Goal: Task Accomplishment & Management: Manage account settings

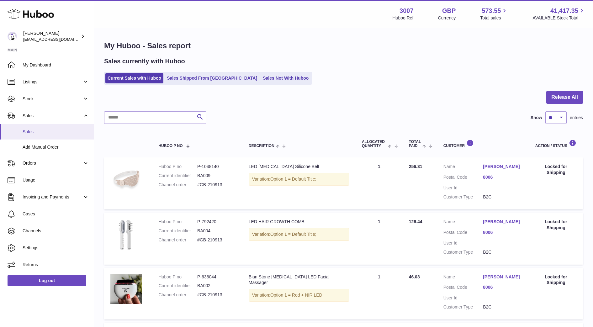
click at [52, 130] on span "Sales" at bounding box center [56, 132] width 66 height 6
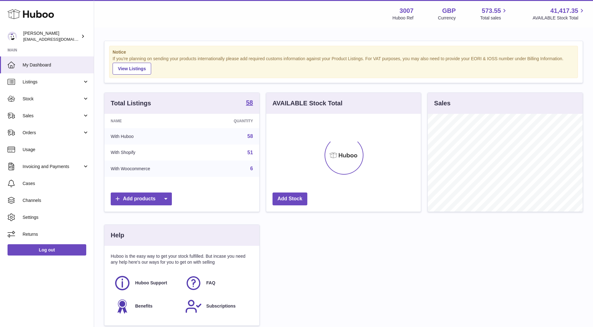
scroll to position [98, 155]
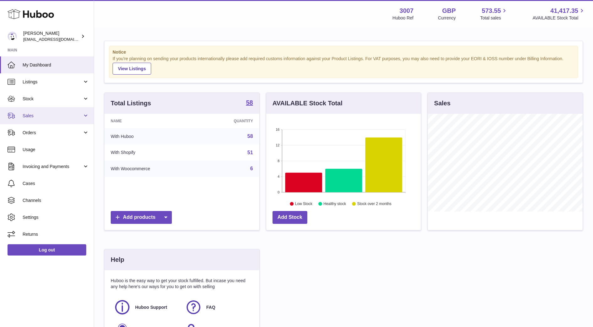
click at [51, 118] on span "Sales" at bounding box center [53, 116] width 60 height 6
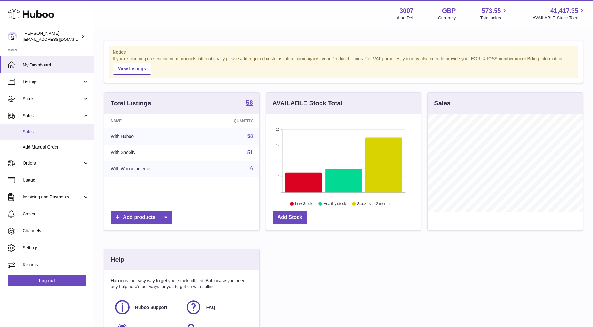
click at [36, 136] on link "Sales" at bounding box center [47, 131] width 94 height 15
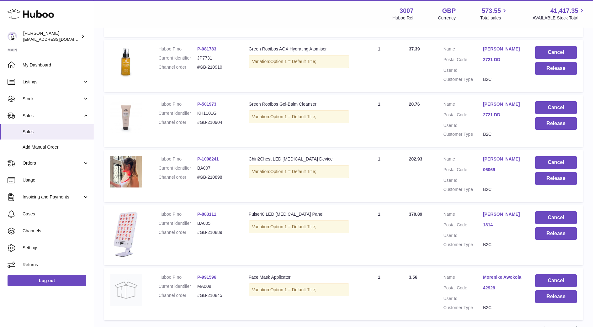
scroll to position [395, 0]
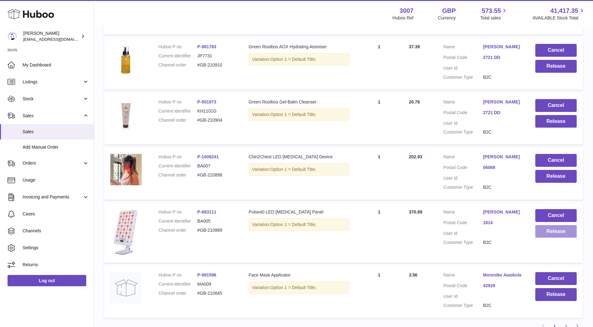
click at [557, 232] on button "Release" at bounding box center [555, 231] width 41 height 13
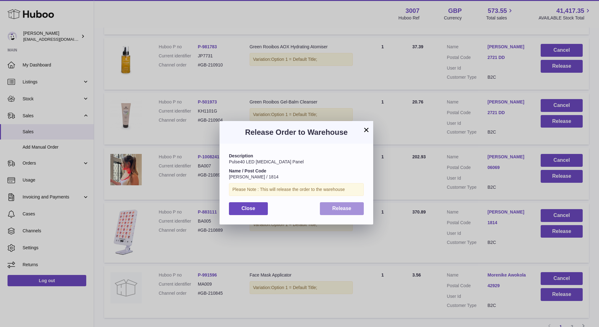
click at [338, 214] on button "Release" at bounding box center [342, 208] width 44 height 13
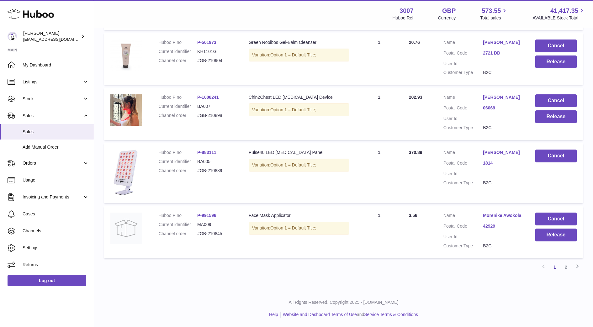
scroll to position [0, 0]
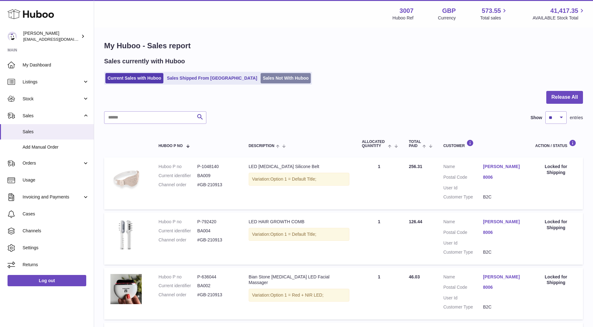
click at [260, 79] on link "Sales Not With Huboo" at bounding box center [285, 78] width 50 height 10
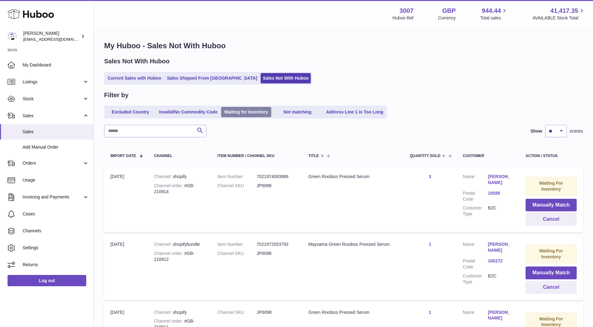
click at [256, 113] on link "Waiting for Inventory" at bounding box center [246, 112] width 50 height 10
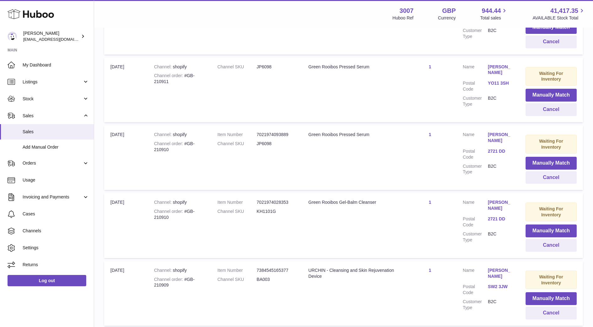
scroll to position [239, 0]
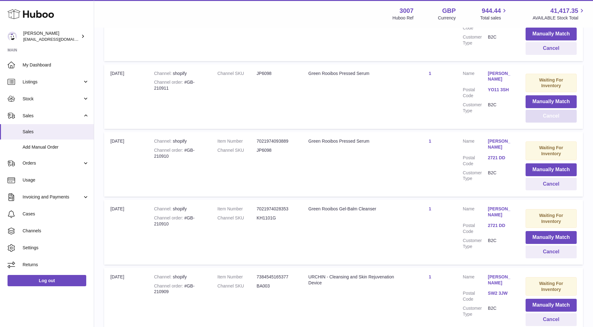
click at [551, 115] on button "Cancel" at bounding box center [550, 116] width 51 height 13
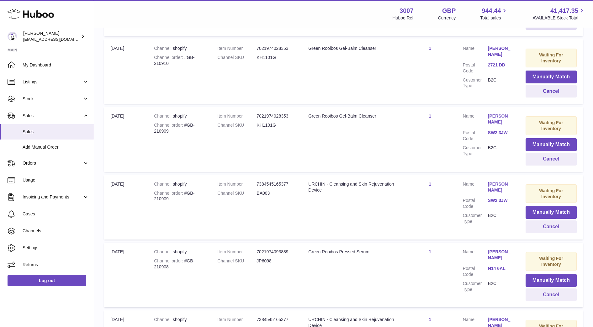
scroll to position [338, 0]
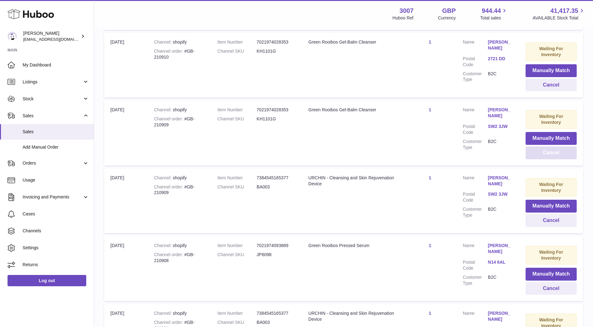
click at [553, 154] on button "Cancel" at bounding box center [550, 152] width 51 height 13
click at [553, 155] on button "Cancel" at bounding box center [550, 152] width 51 height 13
click at [554, 154] on button "Cancel" at bounding box center [550, 152] width 51 height 13
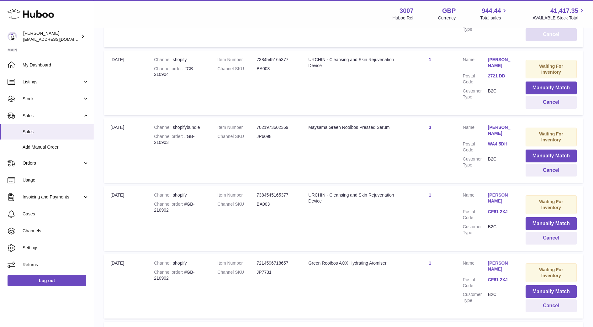
scroll to position [471, 0]
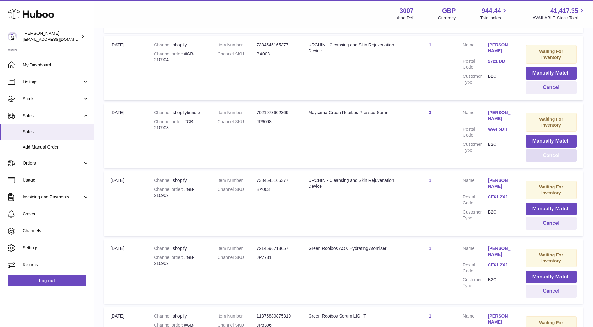
click at [546, 159] on button "Cancel" at bounding box center [550, 155] width 51 height 13
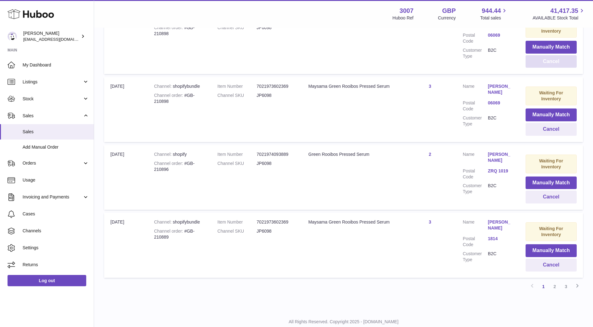
scroll to position [569, 0]
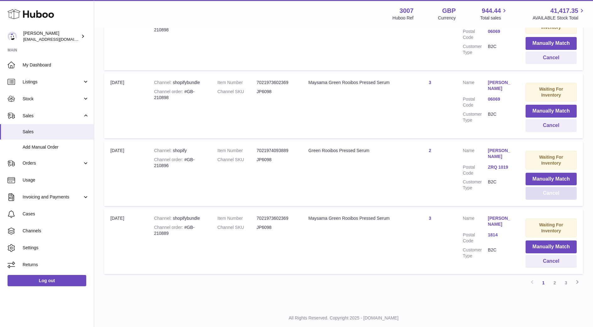
click at [570, 191] on button "Cancel" at bounding box center [550, 193] width 51 height 13
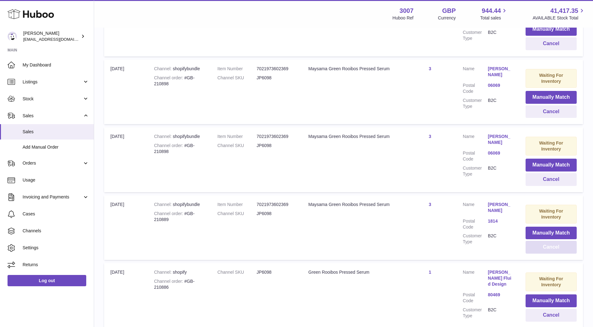
scroll to position [586, 0]
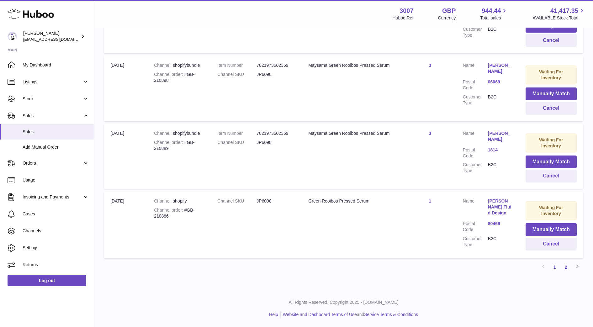
click at [568, 267] on link "2" at bounding box center [565, 266] width 11 height 11
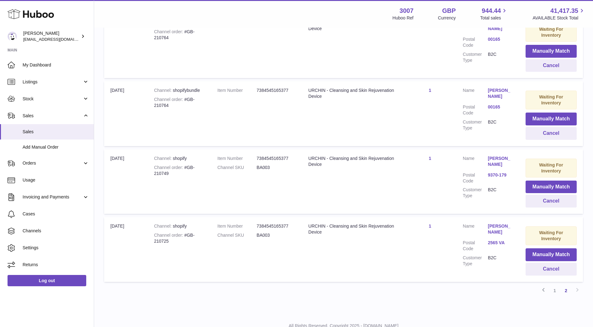
scroll to position [564, 0]
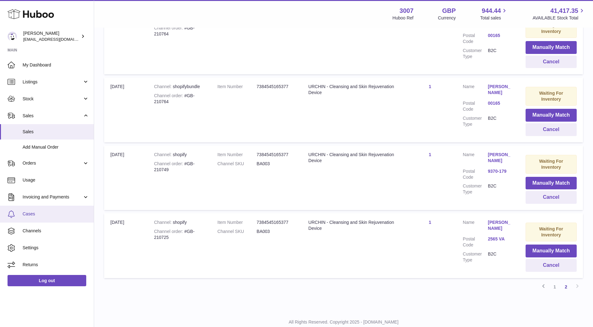
click at [37, 214] on span "Cases" at bounding box center [56, 214] width 66 height 6
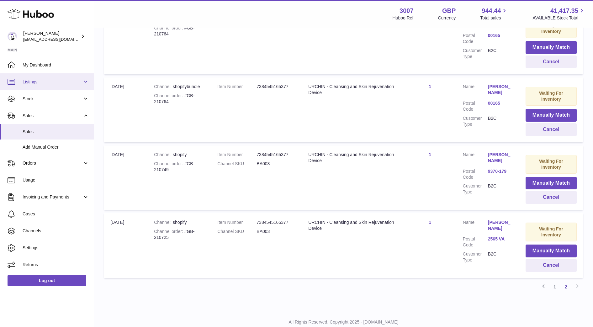
click at [35, 89] on link "Listings" at bounding box center [47, 81] width 94 height 17
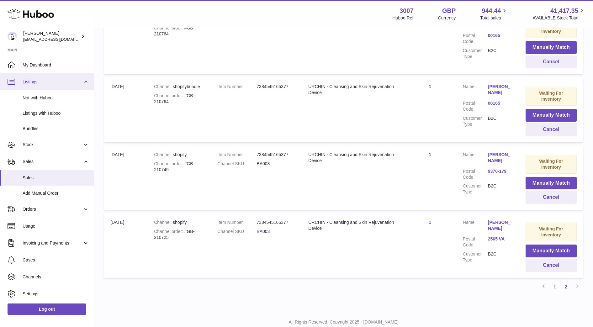
click at [33, 79] on span "Listings" at bounding box center [53, 82] width 60 height 6
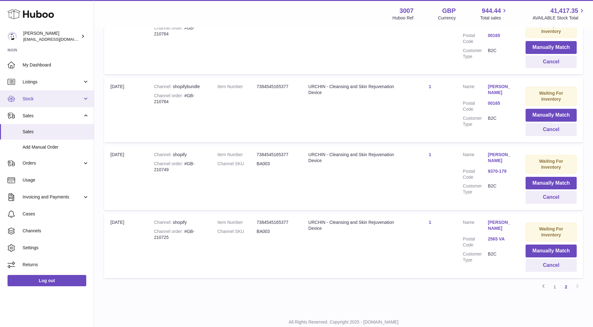
click at [33, 100] on span "Stock" at bounding box center [53, 99] width 60 height 6
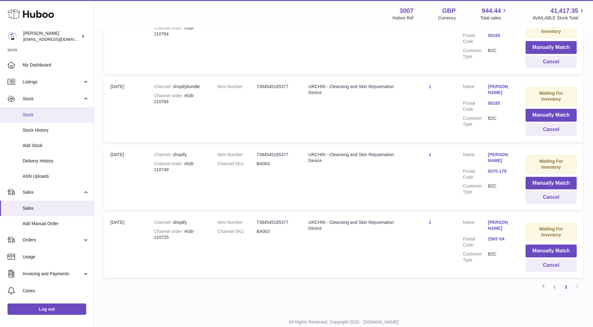
click at [33, 116] on span "Stock" at bounding box center [56, 115] width 66 height 6
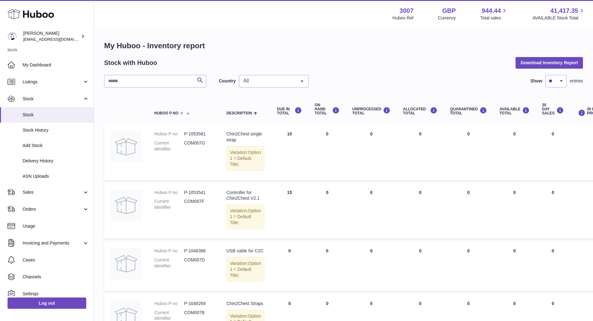
click at [279, 82] on span "All" at bounding box center [269, 81] width 54 height 6
click at [266, 118] on span "NL" at bounding box center [273, 119] width 69 height 13
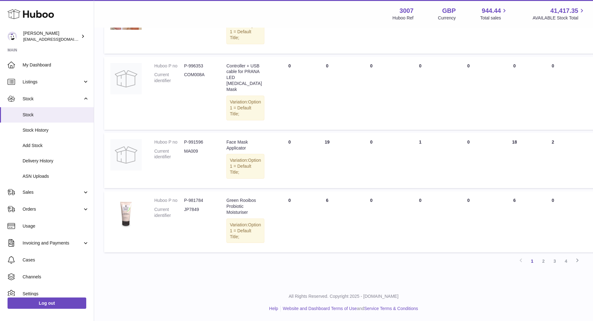
scroll to position [589, 0]
click at [541, 261] on link "2" at bounding box center [543, 260] width 11 height 11
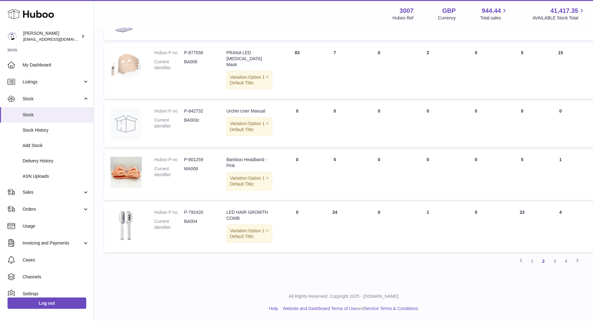
scroll to position [556, 0]
click at [549, 267] on link "3" at bounding box center [554, 260] width 11 height 11
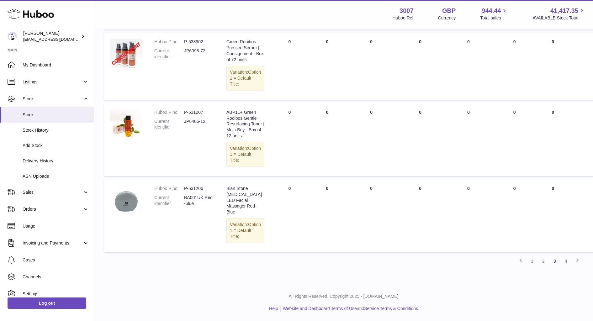
scroll to position [631, 0]
click at [565, 265] on link "4" at bounding box center [565, 260] width 11 height 11
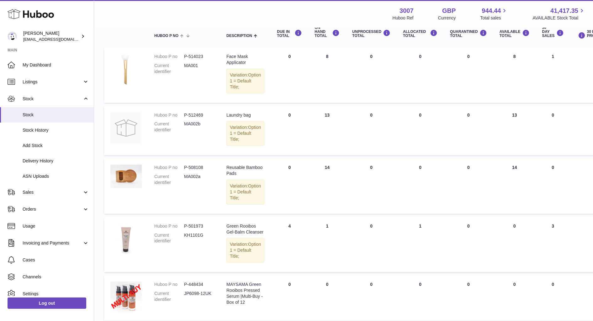
scroll to position [1, 0]
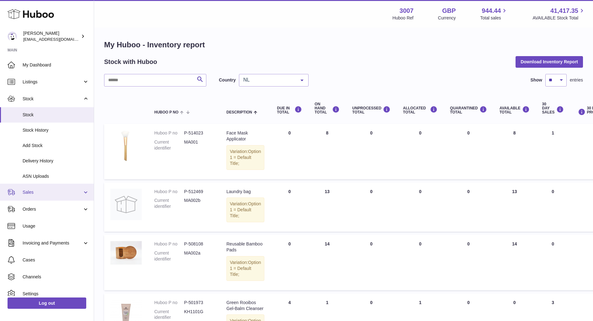
click at [24, 198] on link "Sales" at bounding box center [47, 192] width 94 height 17
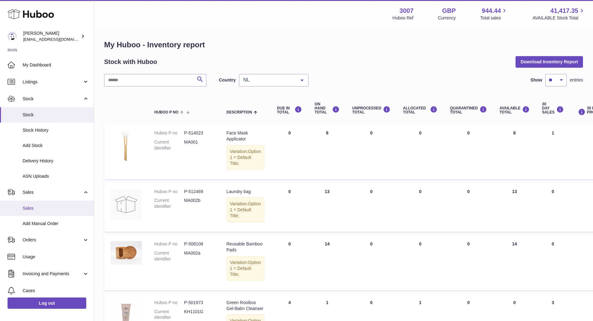
click at [34, 209] on span "Sales" at bounding box center [56, 208] width 66 height 6
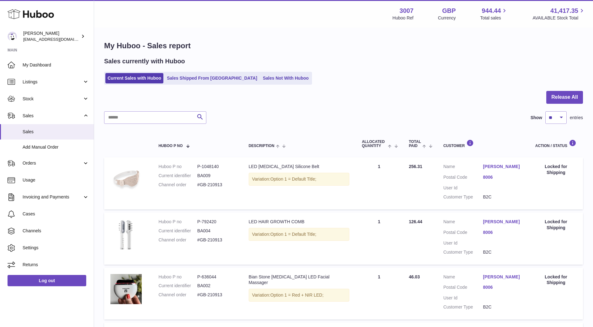
scroll to position [286, 0]
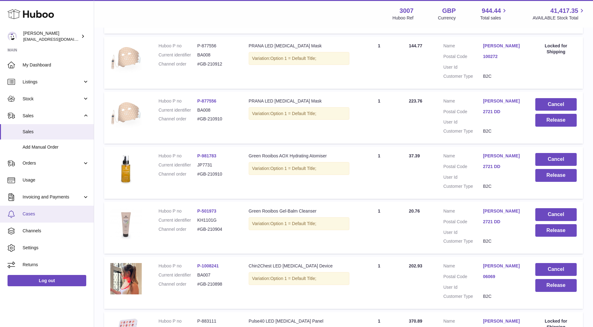
click at [51, 212] on span "Cases" at bounding box center [56, 214] width 66 height 6
